Goal: Transaction & Acquisition: Purchase product/service

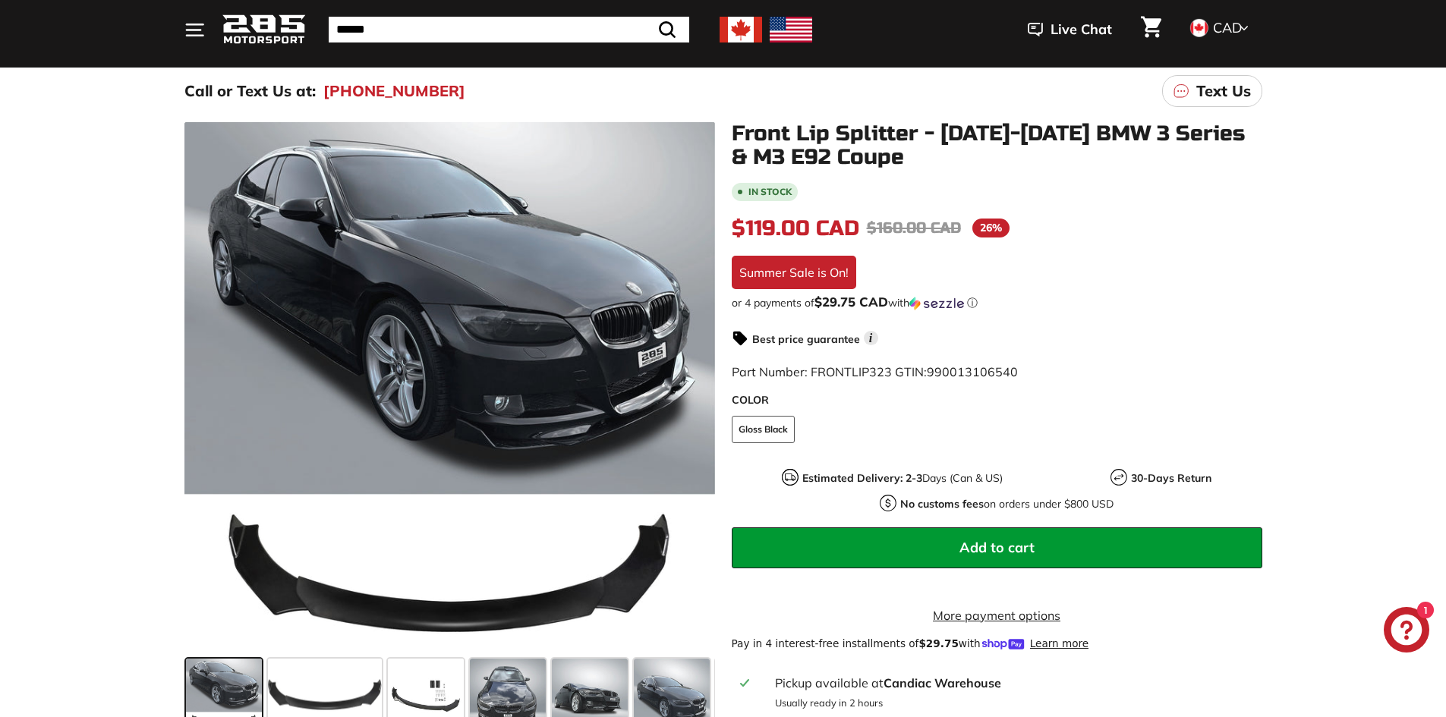
scroll to position [228, 0]
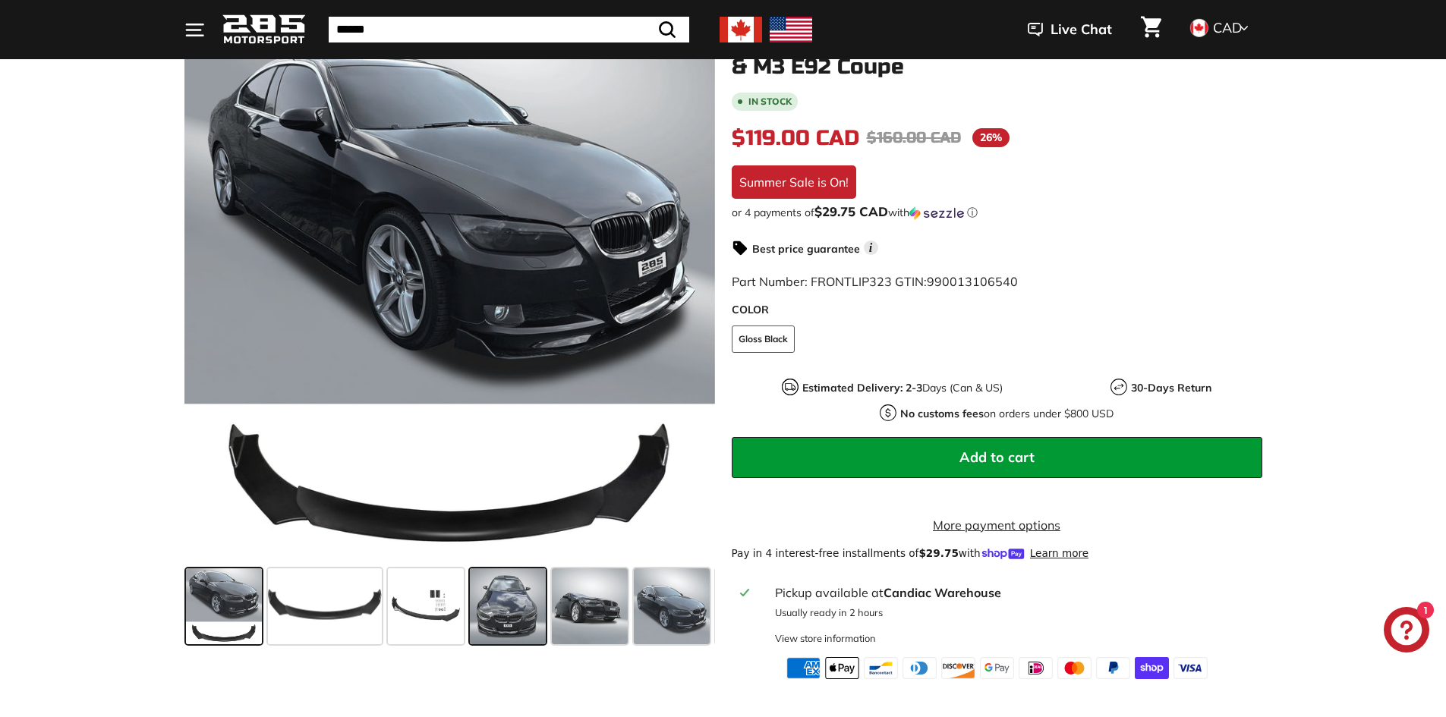
click at [525, 619] on span at bounding box center [508, 607] width 76 height 76
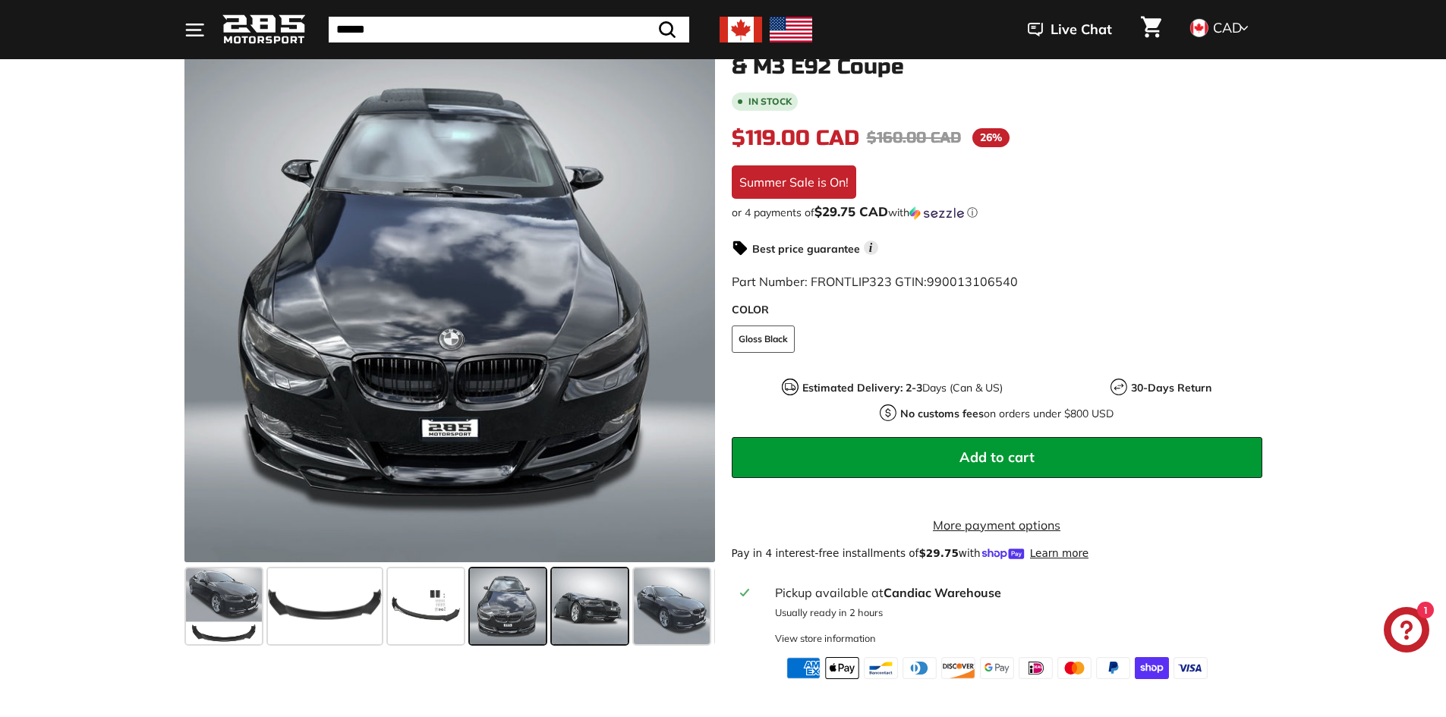
click at [584, 605] on span at bounding box center [590, 607] width 76 height 76
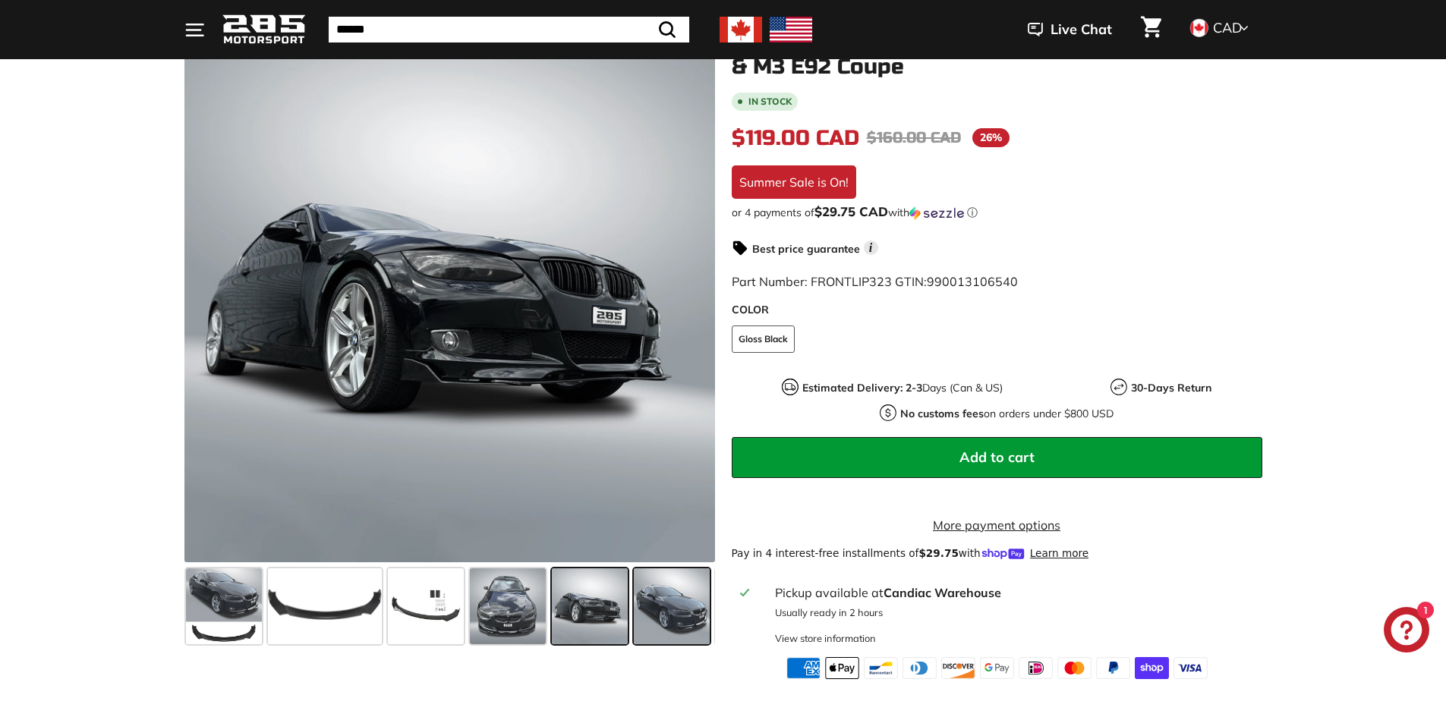
click at [641, 595] on span at bounding box center [672, 607] width 76 height 76
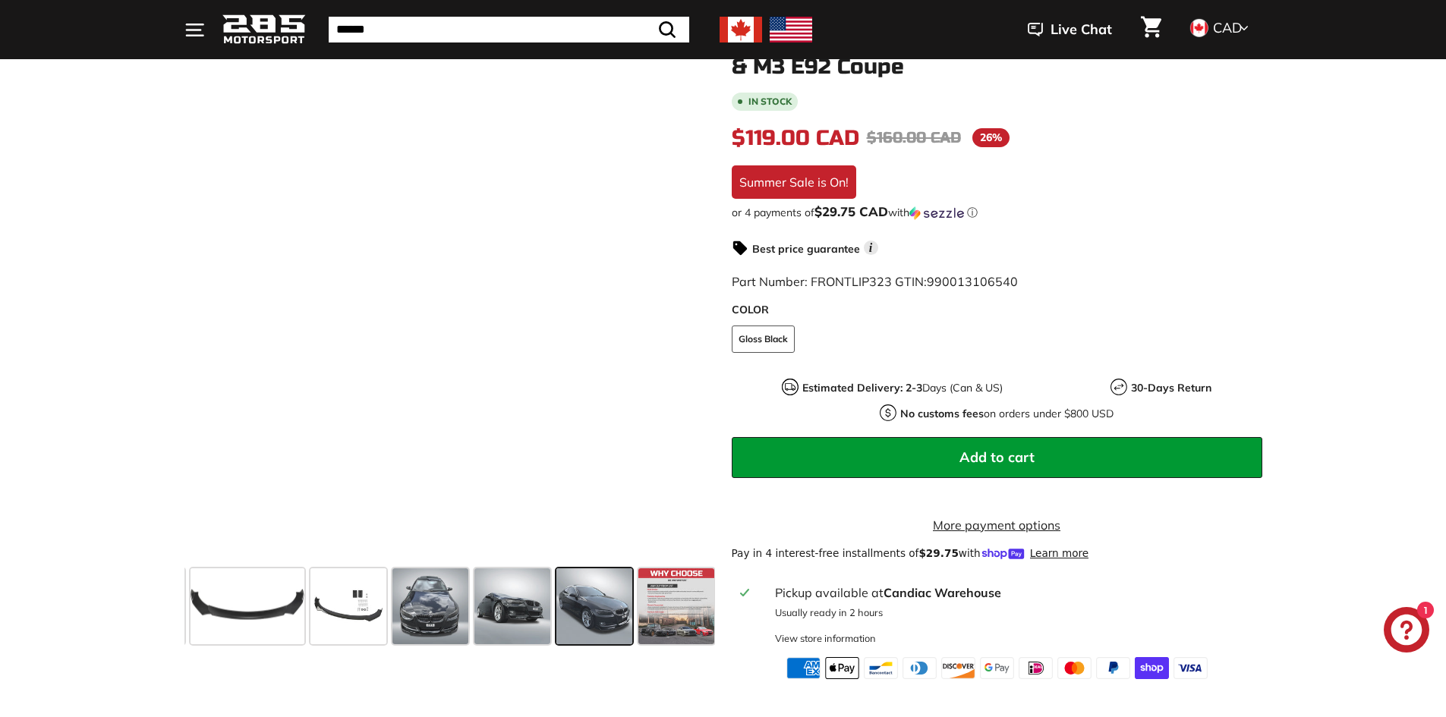
scroll to position [0, 80]
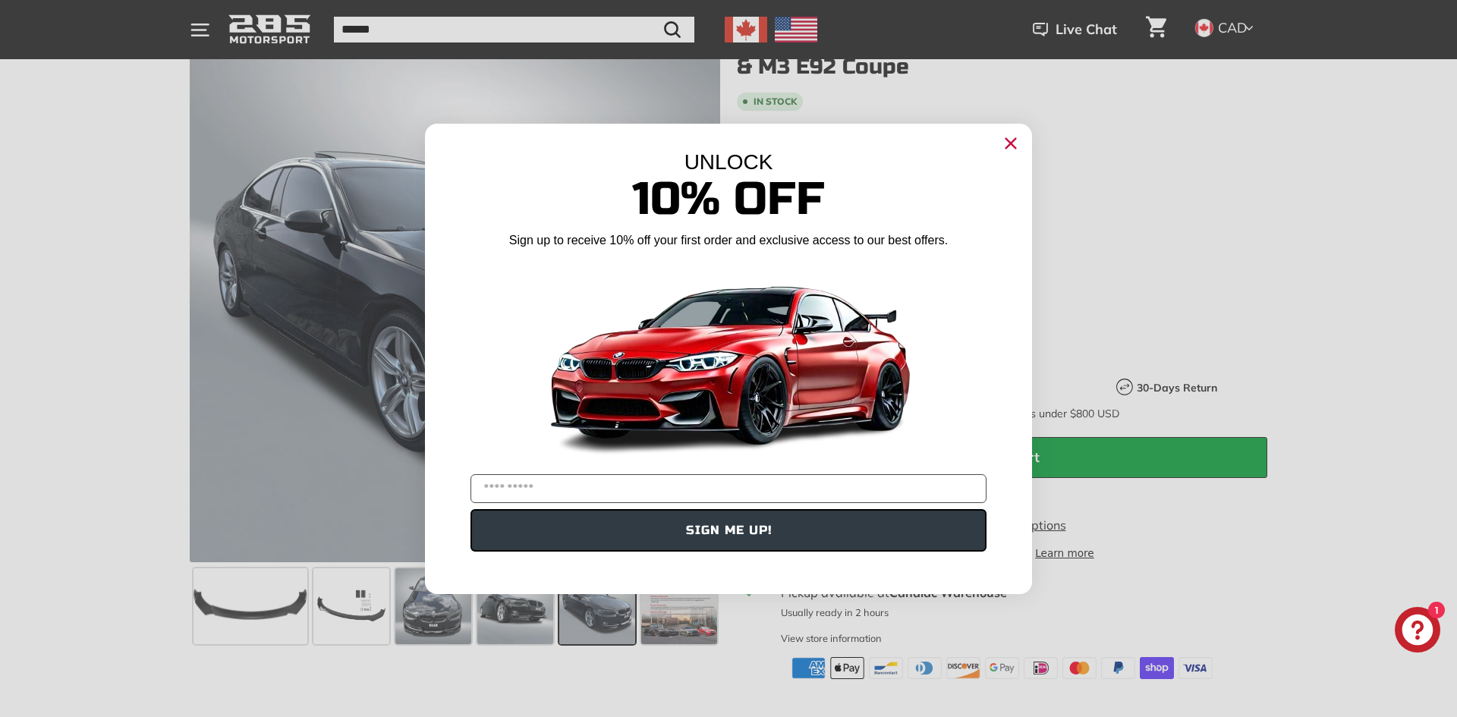
click at [1009, 147] on circle "Close dialog" at bounding box center [1011, 142] width 23 height 23
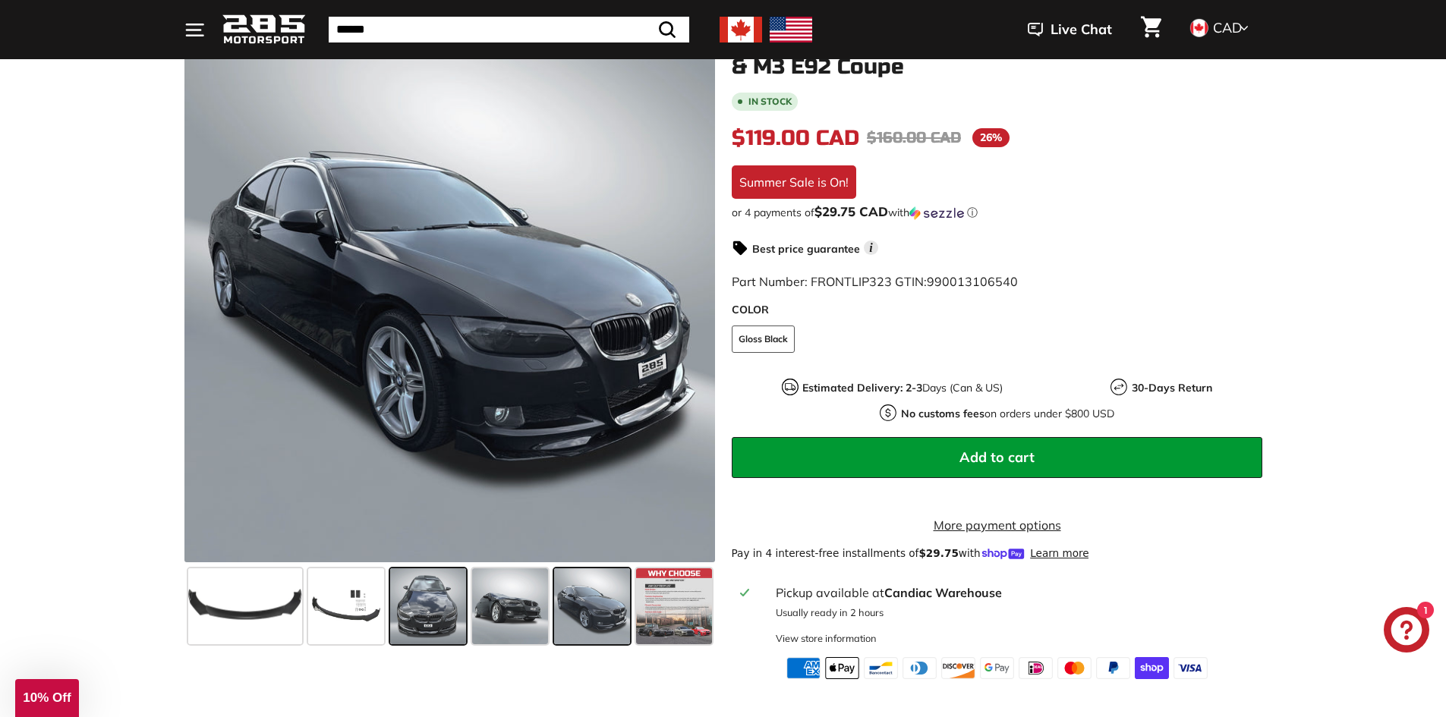
click at [449, 612] on span at bounding box center [428, 607] width 76 height 76
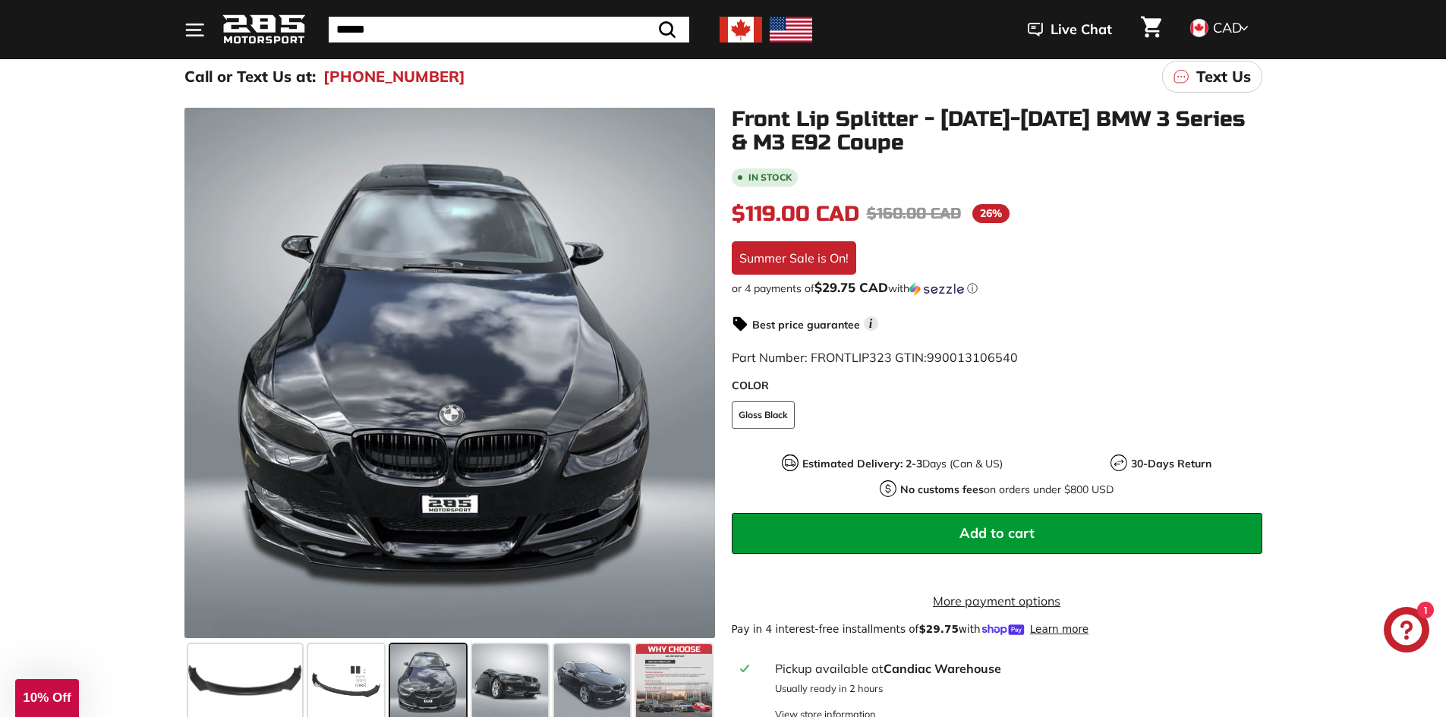
scroll to position [17, 0]
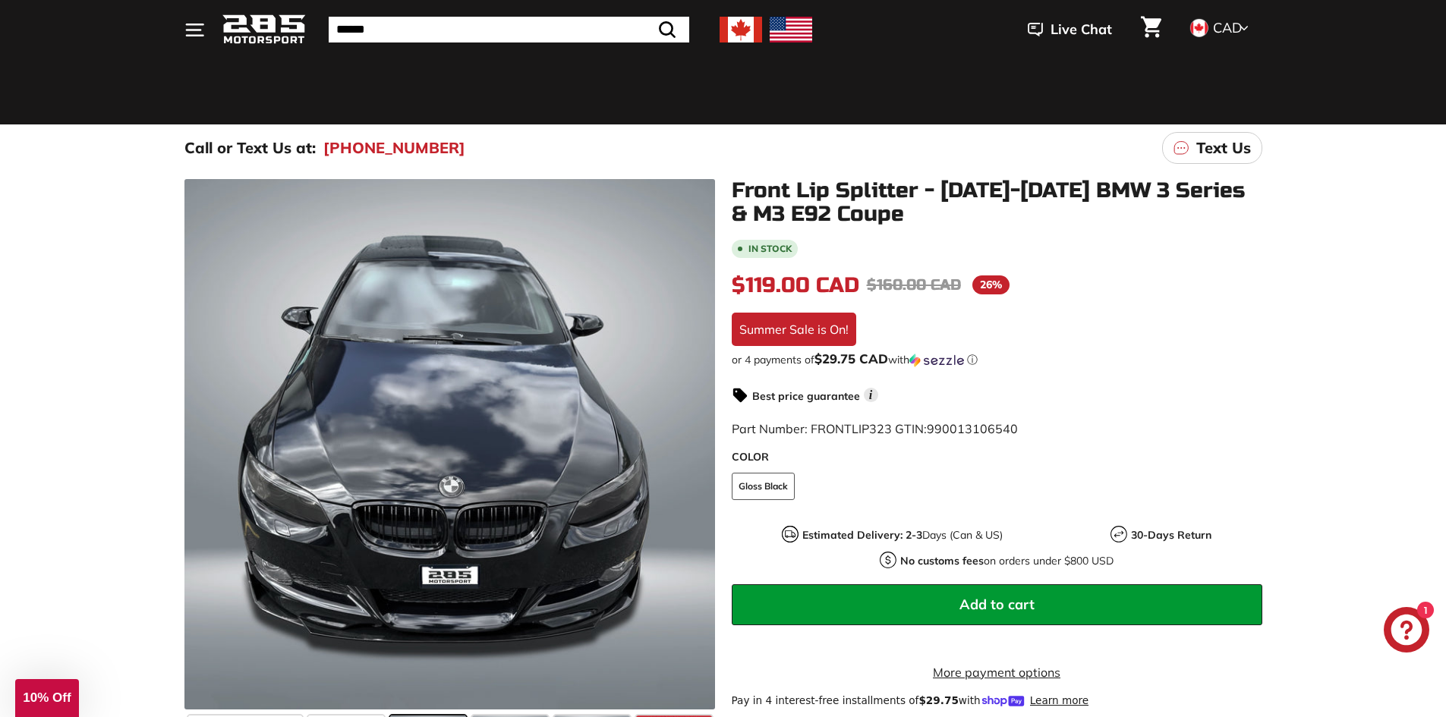
click at [865, 282] on div "In stock $119.00 CAD $119.00 CAD Regular price $160.00 CAD $160.00 CAD Sale pri…" at bounding box center [997, 532] width 531 height 589
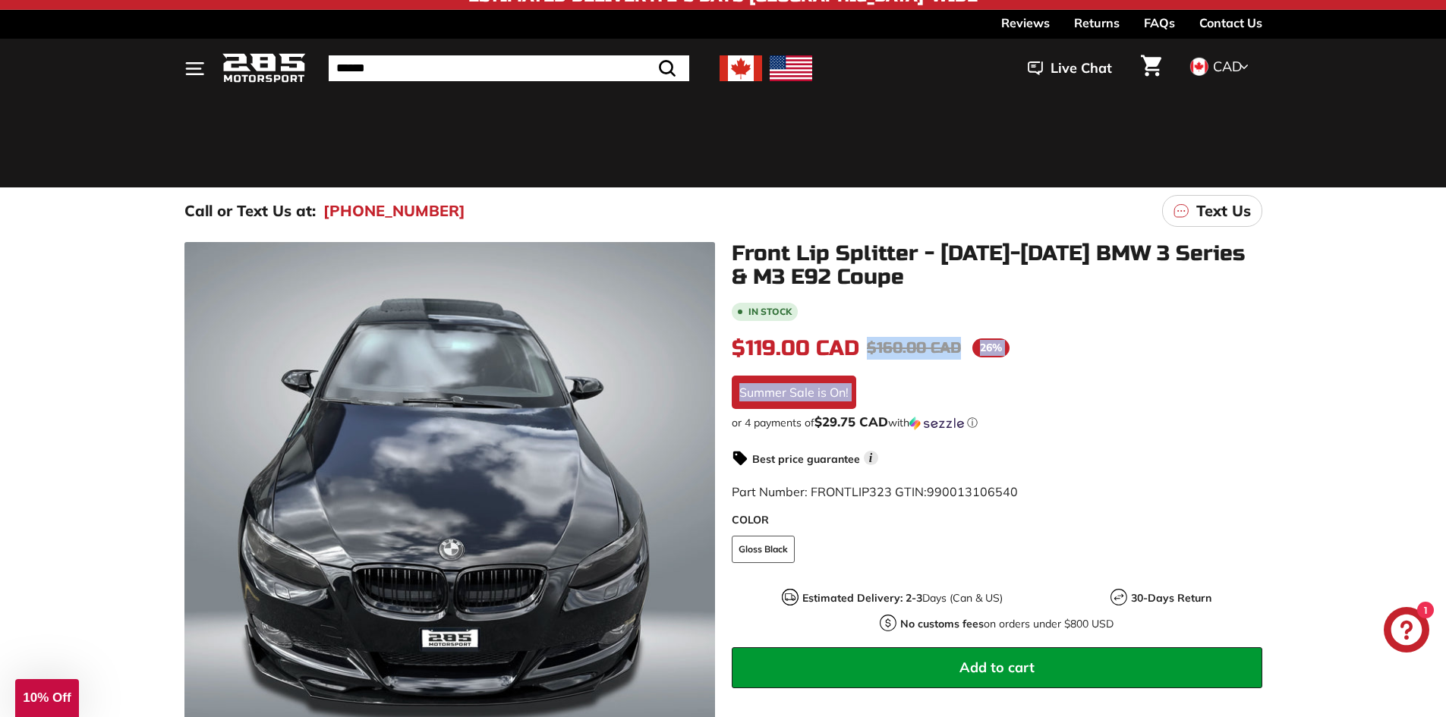
scroll to position [0, 0]
